Goal: Obtain resource: Download file/media

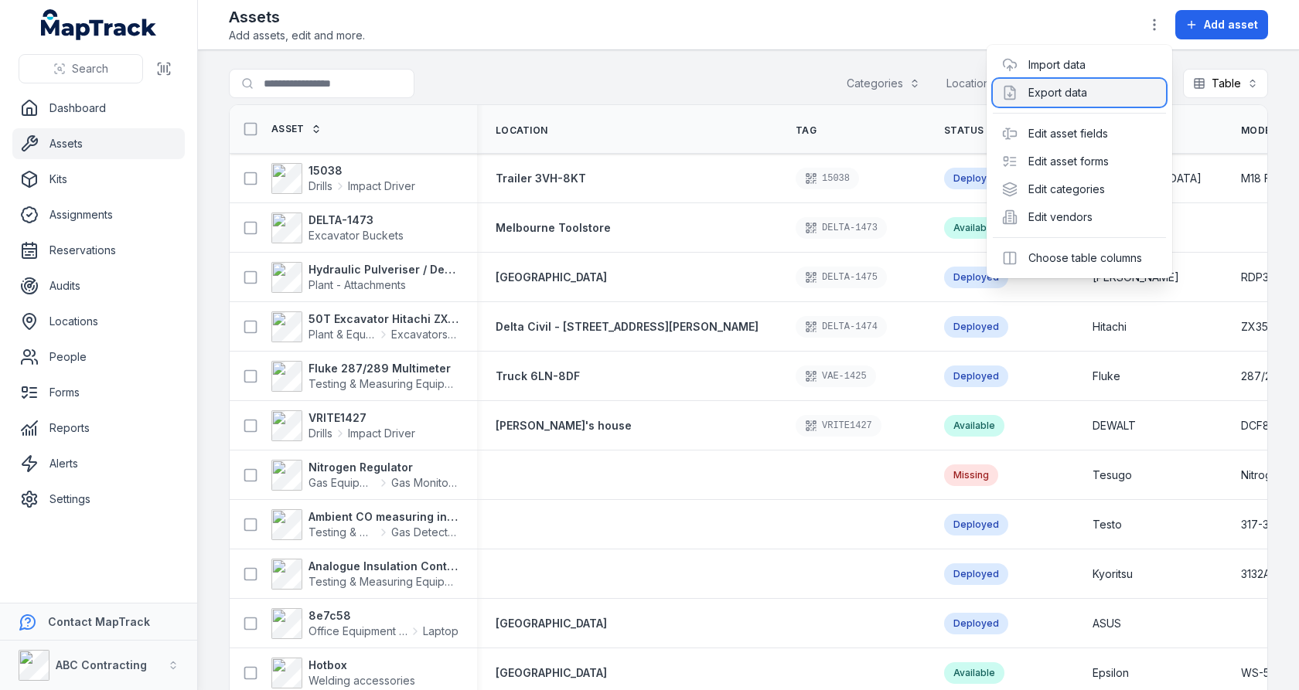
click at [1072, 84] on div "Export data" at bounding box center [1079, 93] width 173 height 28
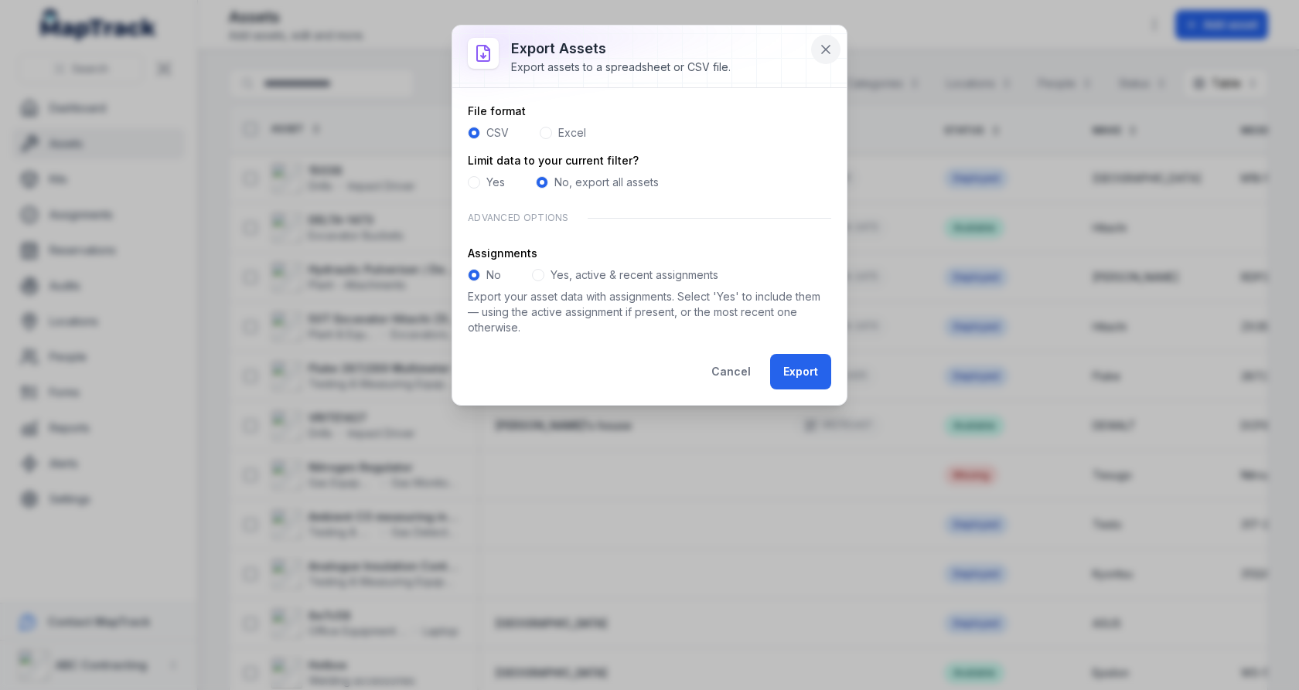
click at [834, 48] on icon at bounding box center [825, 49] width 15 height 15
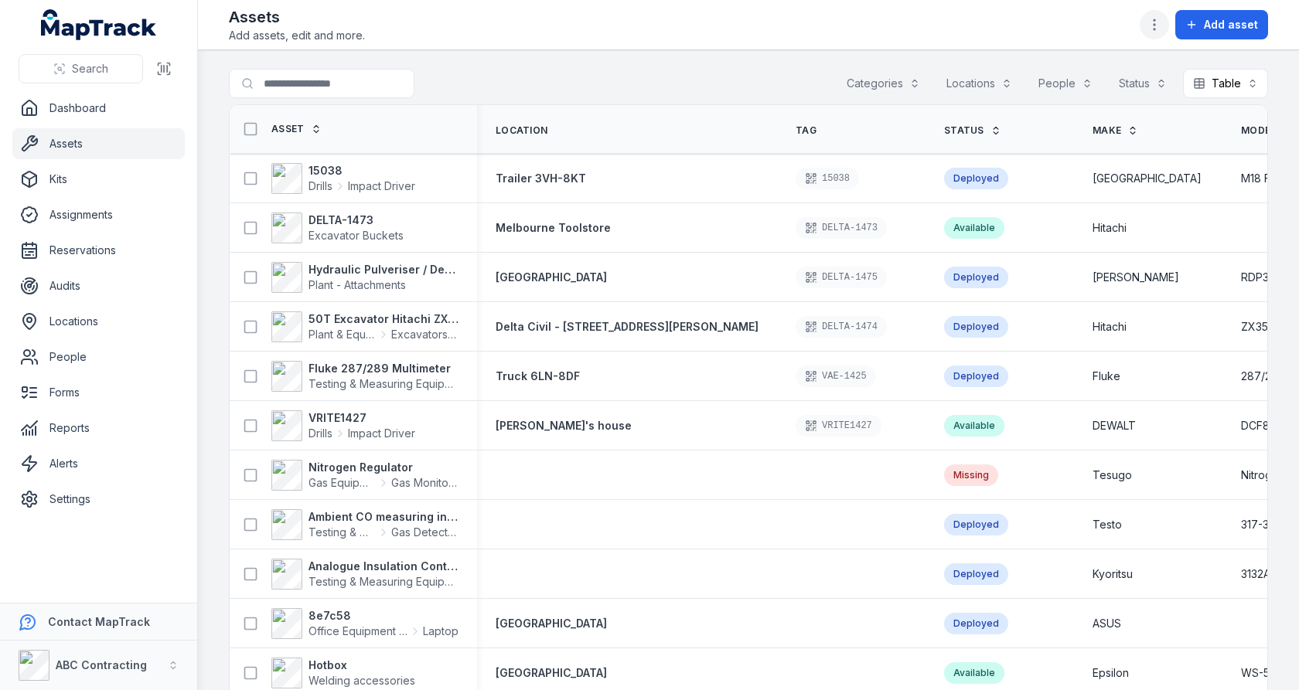
click at [1154, 14] on button "button" at bounding box center [1154, 24] width 29 height 29
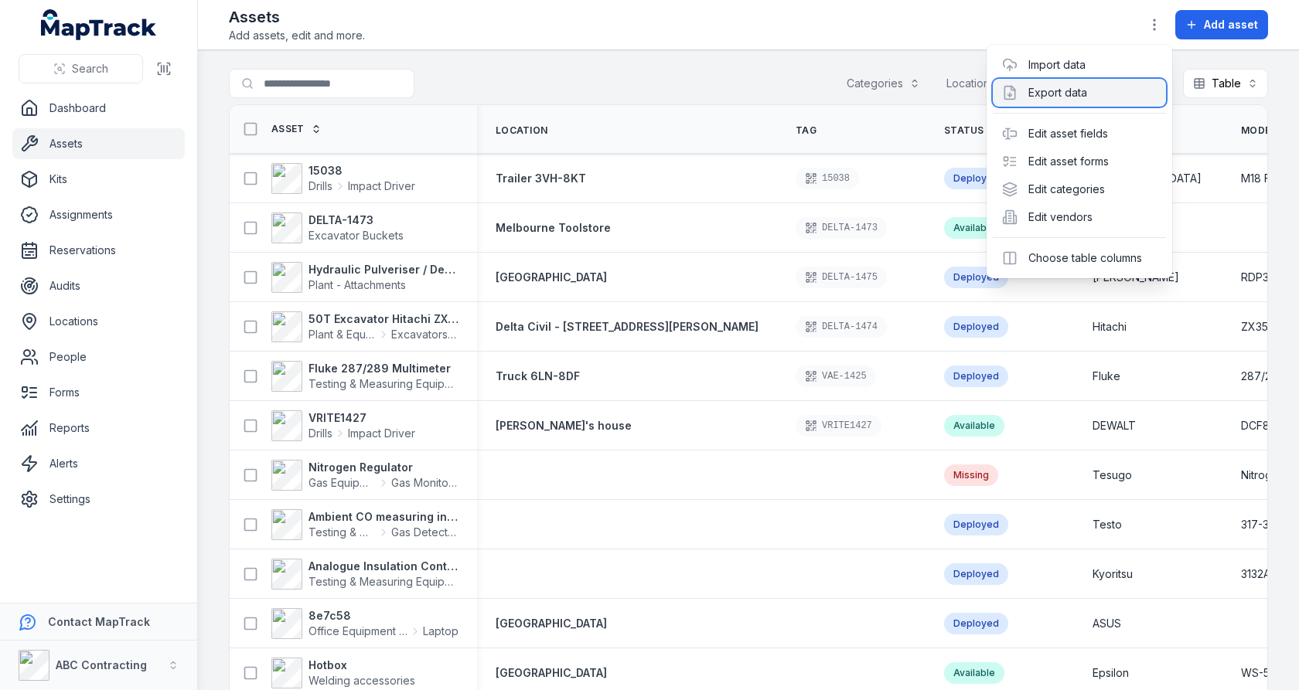
click at [1047, 87] on div "Export data" at bounding box center [1079, 93] width 173 height 28
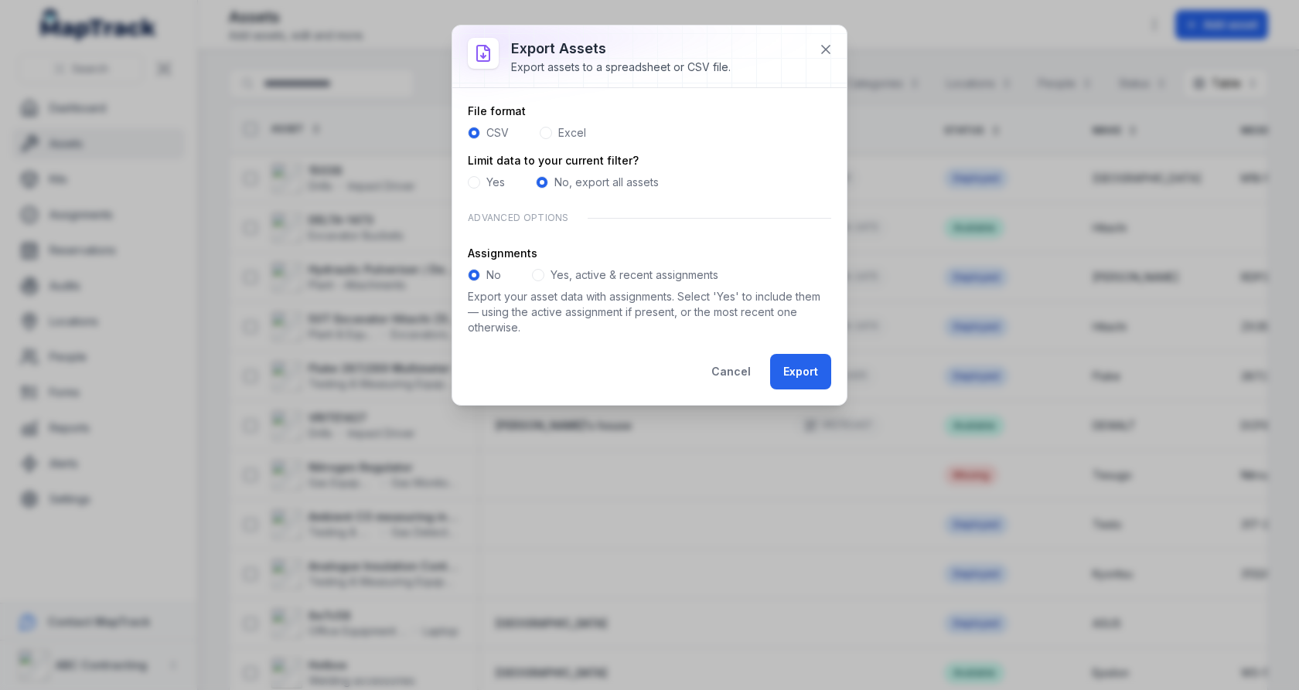
click at [540, 278] on span at bounding box center [538, 275] width 12 height 12
click at [479, 184] on div "Yes" at bounding box center [486, 182] width 37 height 15
click at [476, 183] on span at bounding box center [474, 182] width 12 height 12
click at [826, 56] on icon at bounding box center [825, 49] width 15 height 15
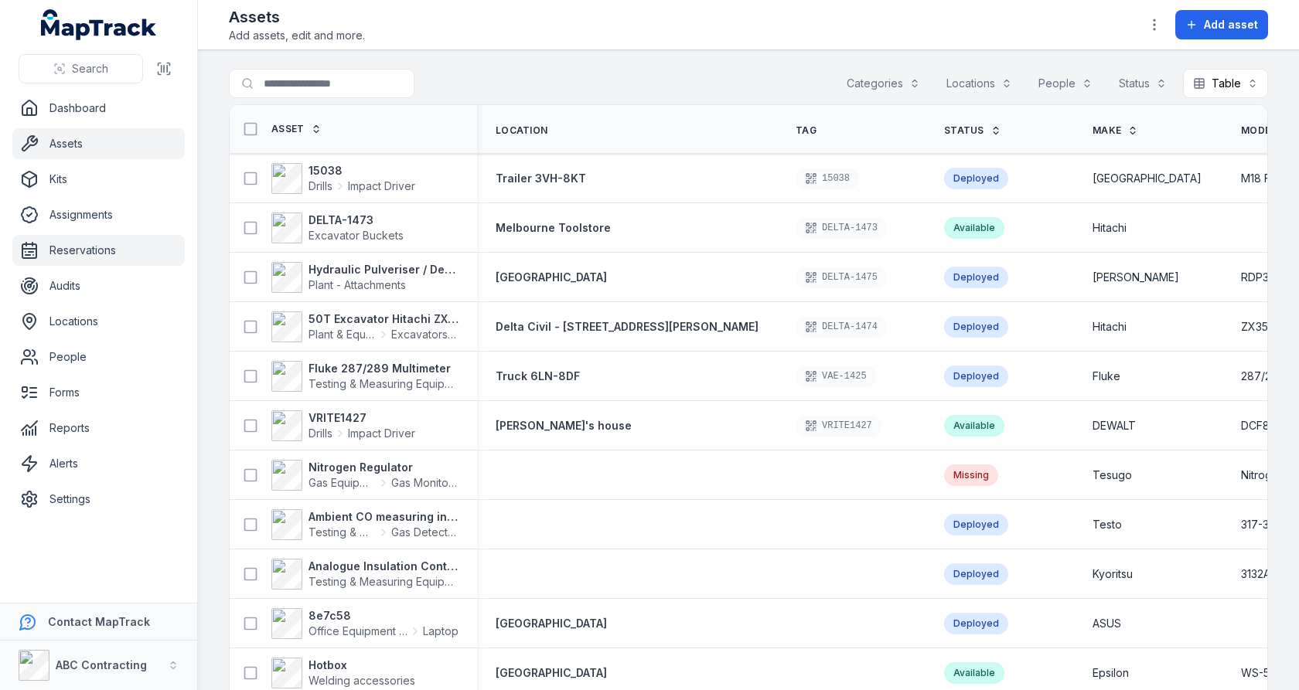
click at [111, 252] on link "Reservations" at bounding box center [98, 250] width 172 height 31
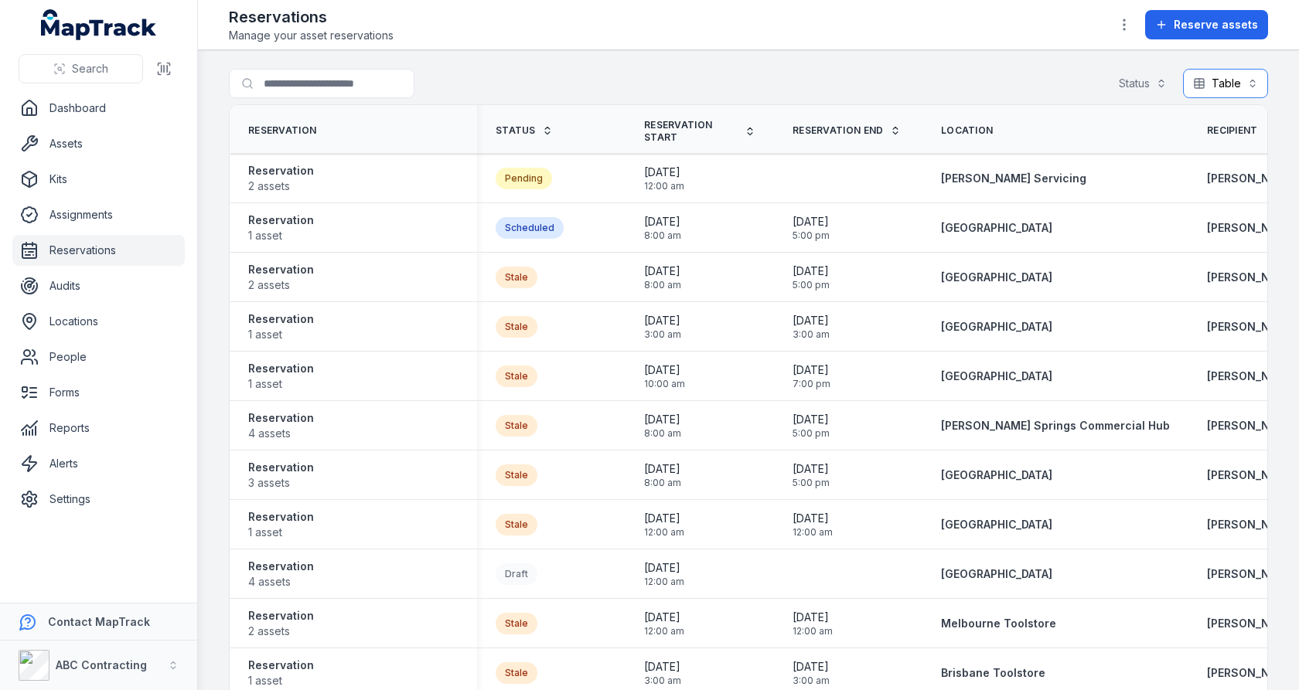
click at [1248, 71] on button "Table *****" at bounding box center [1225, 83] width 85 height 29
click at [1221, 139] on div "Calendar" at bounding box center [1218, 151] width 97 height 28
